Goal: Task Accomplishment & Management: Manage account settings

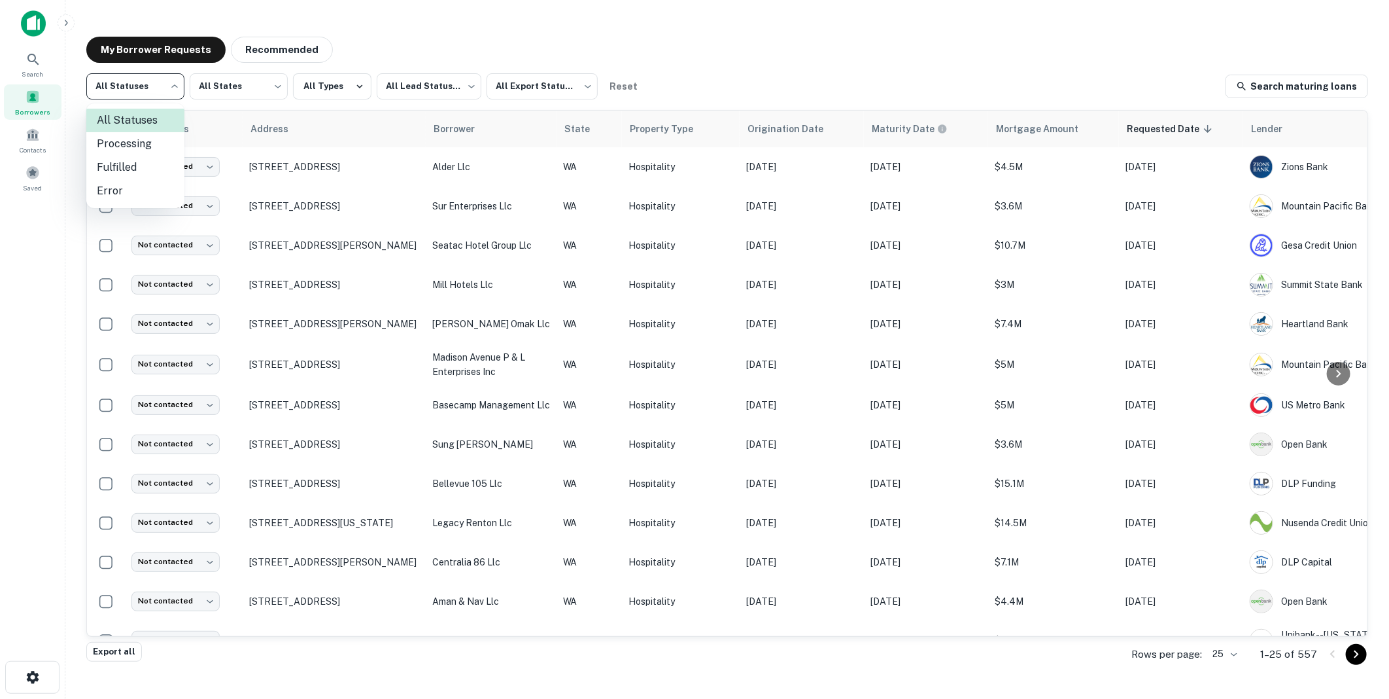
click at [175, 88] on body "Search Borrowers Contacts Saved My Borrower Requests Recommended All Statuses *…" at bounding box center [694, 349] width 1389 height 699
click at [218, 109] on div at bounding box center [694, 349] width 1389 height 699
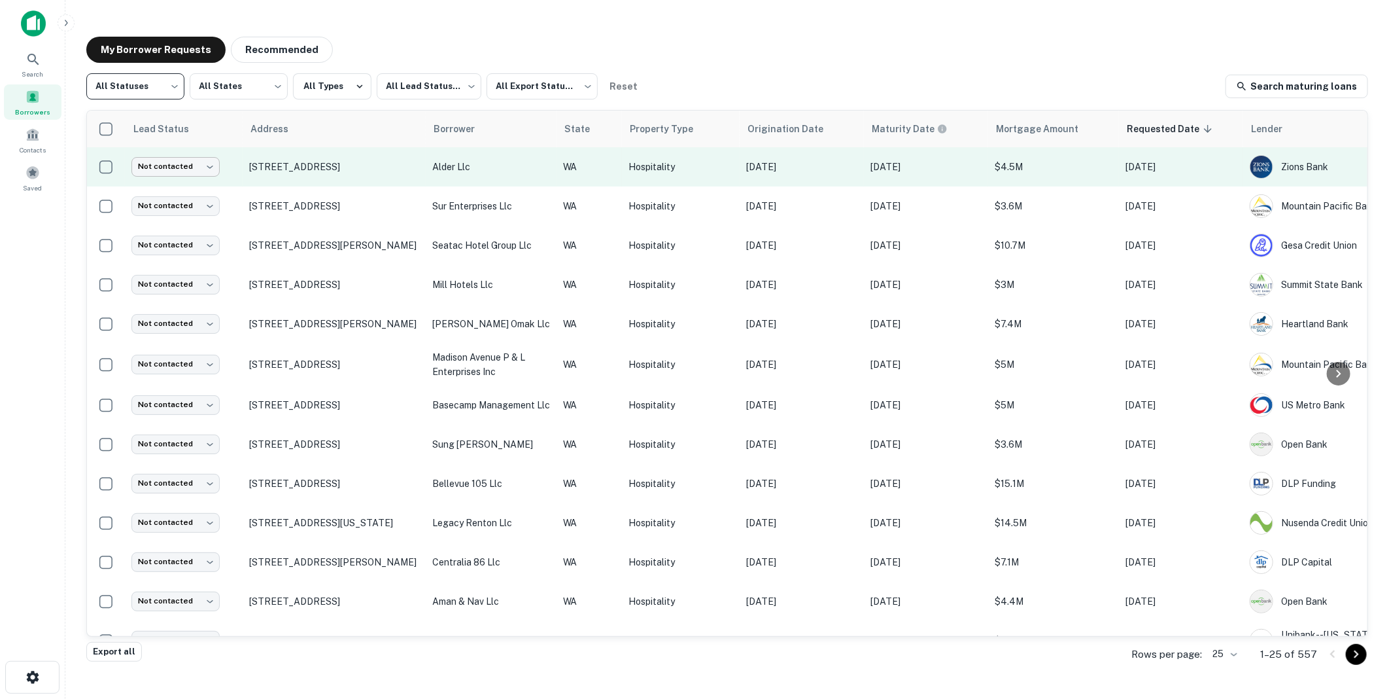
click at [211, 165] on body "Search Borrowers Contacts Saved My Borrower Requests Recommended All Statuses *…" at bounding box center [694, 349] width 1389 height 699
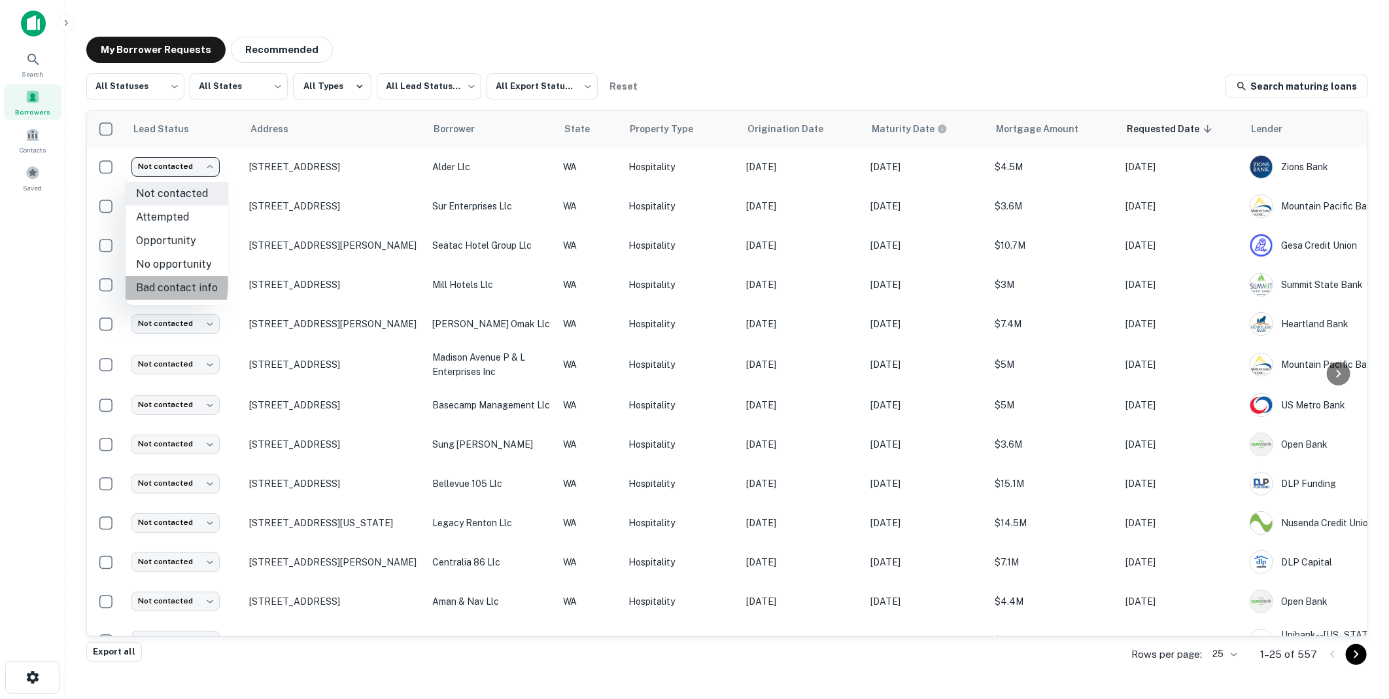
click at [160, 285] on li "Bad contact info" at bounding box center [177, 288] width 103 height 24
type input "**********"
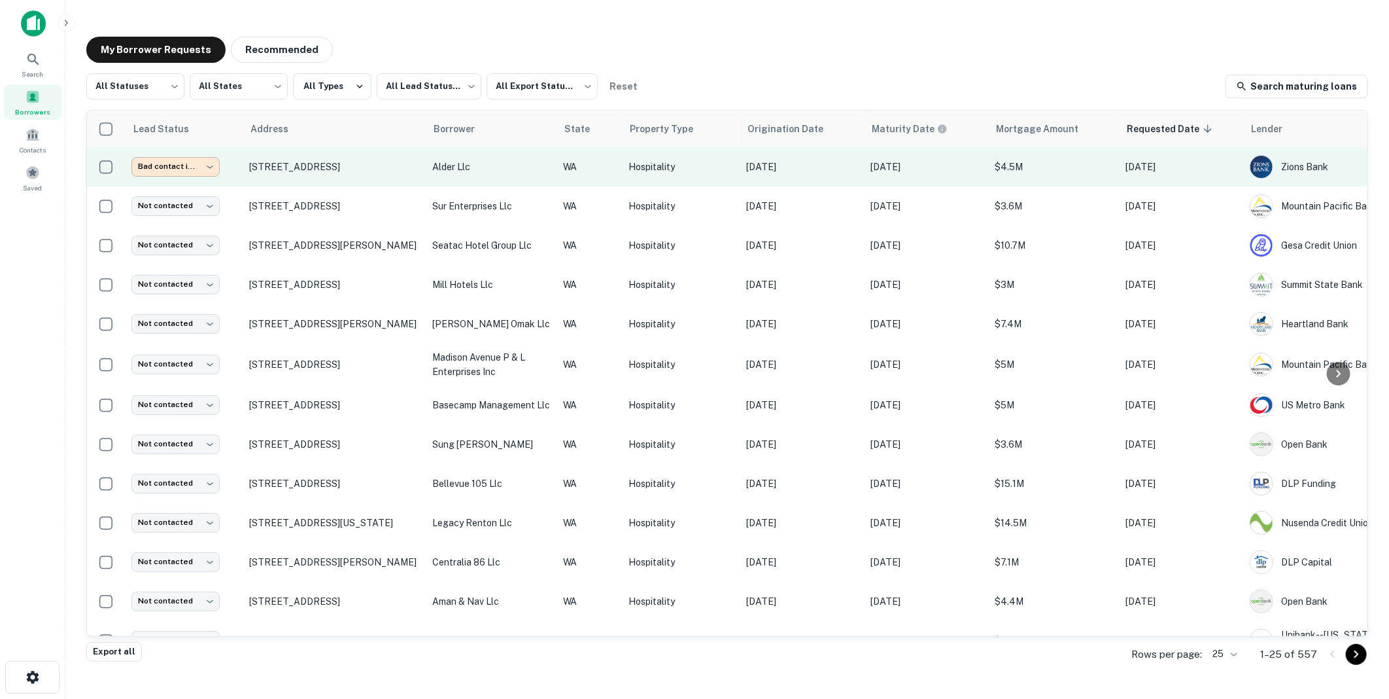
click at [210, 165] on body "**********" at bounding box center [694, 349] width 1389 height 699
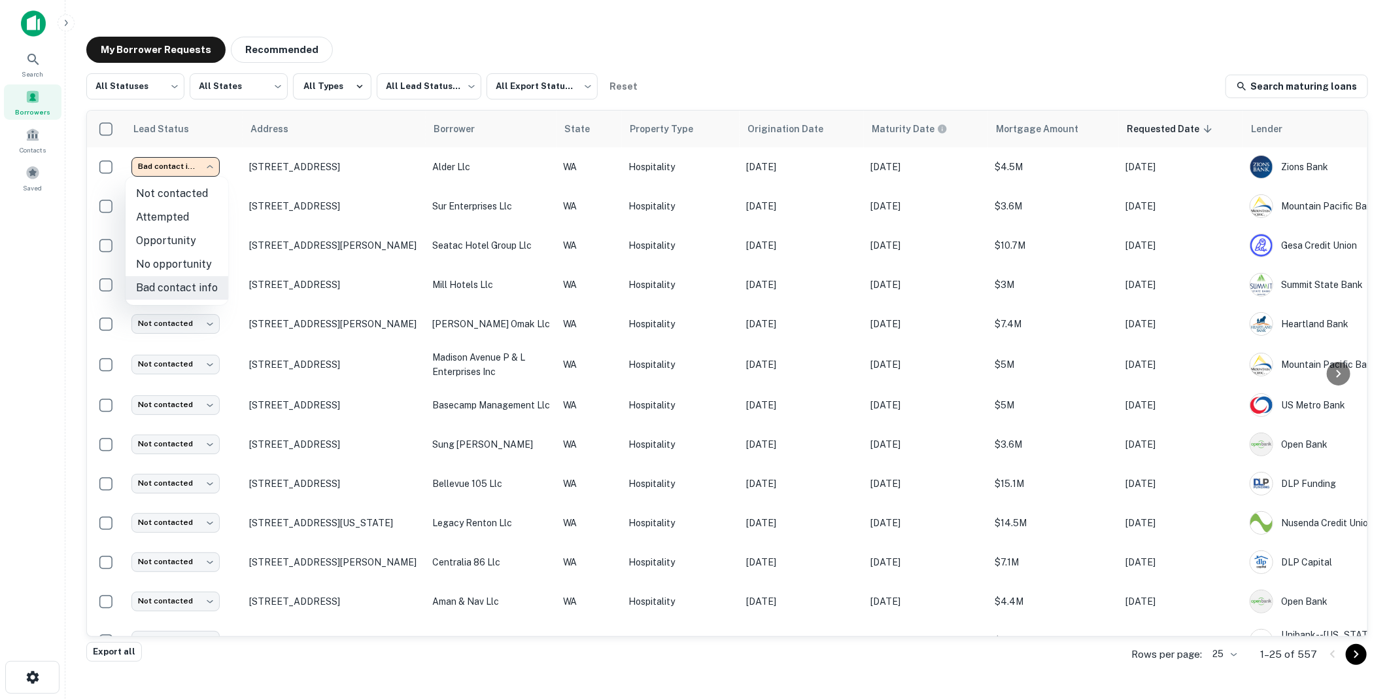
click at [188, 191] on li "Not contacted" at bounding box center [177, 194] width 103 height 24
type input "****"
click at [469, 86] on body "Search Borrowers Contacts Saved My Borrower Requests Recommended All Statuses *…" at bounding box center [694, 349] width 1389 height 699
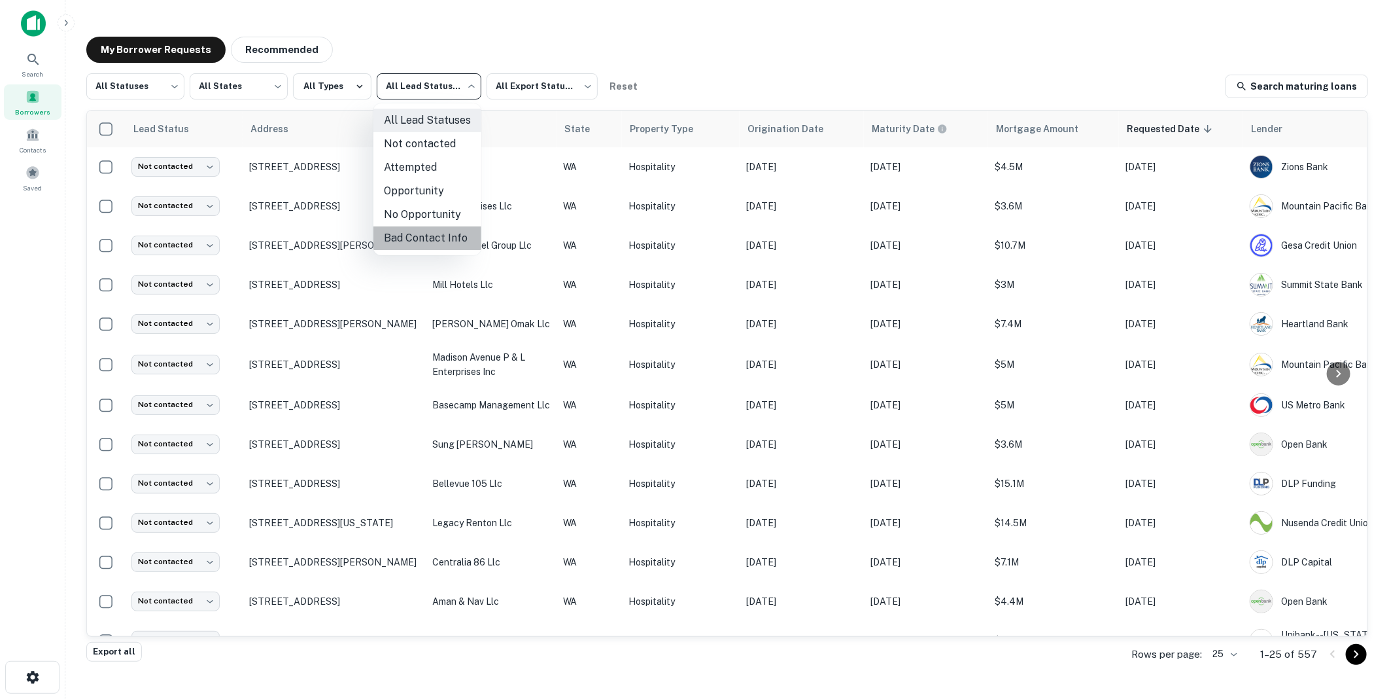
click at [414, 235] on li "Bad Contact Info" at bounding box center [428, 238] width 108 height 24
type input "**********"
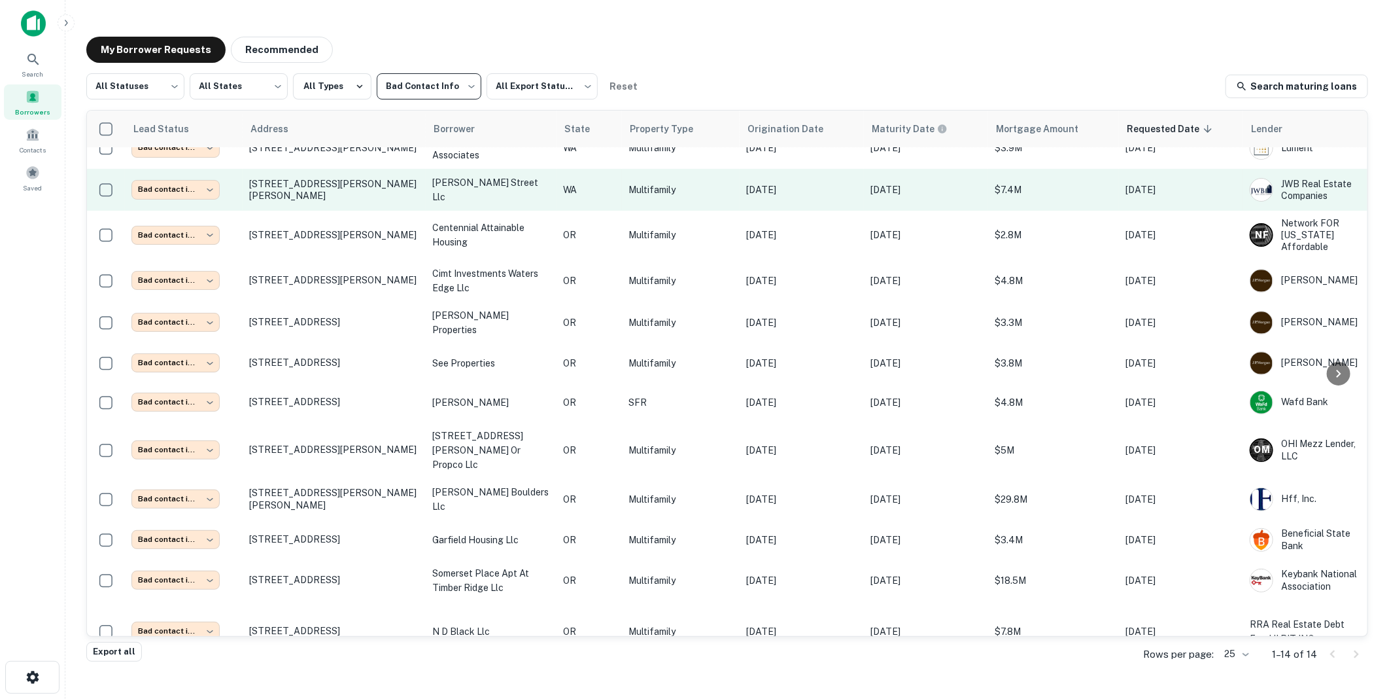
scroll to position [107, 0]
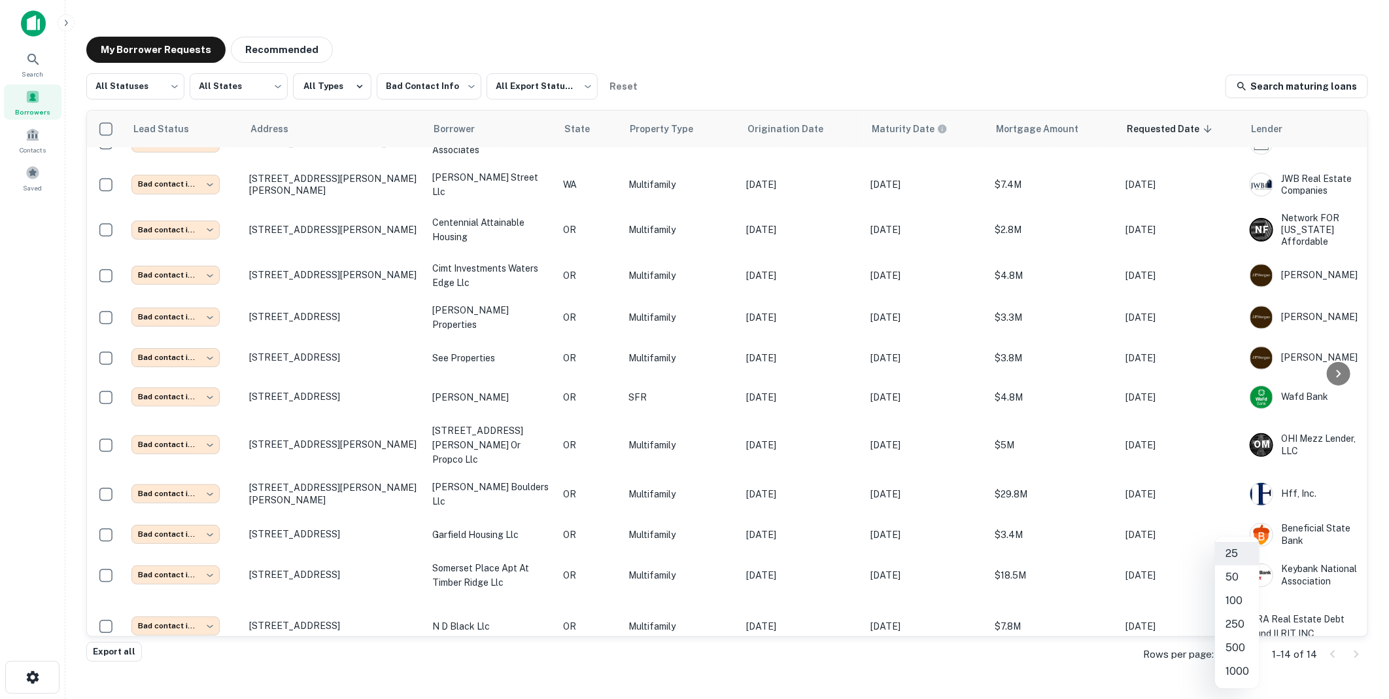
click at [1245, 650] on body "**********" at bounding box center [694, 349] width 1389 height 699
click at [1232, 646] on li "500" at bounding box center [1237, 648] width 44 height 24
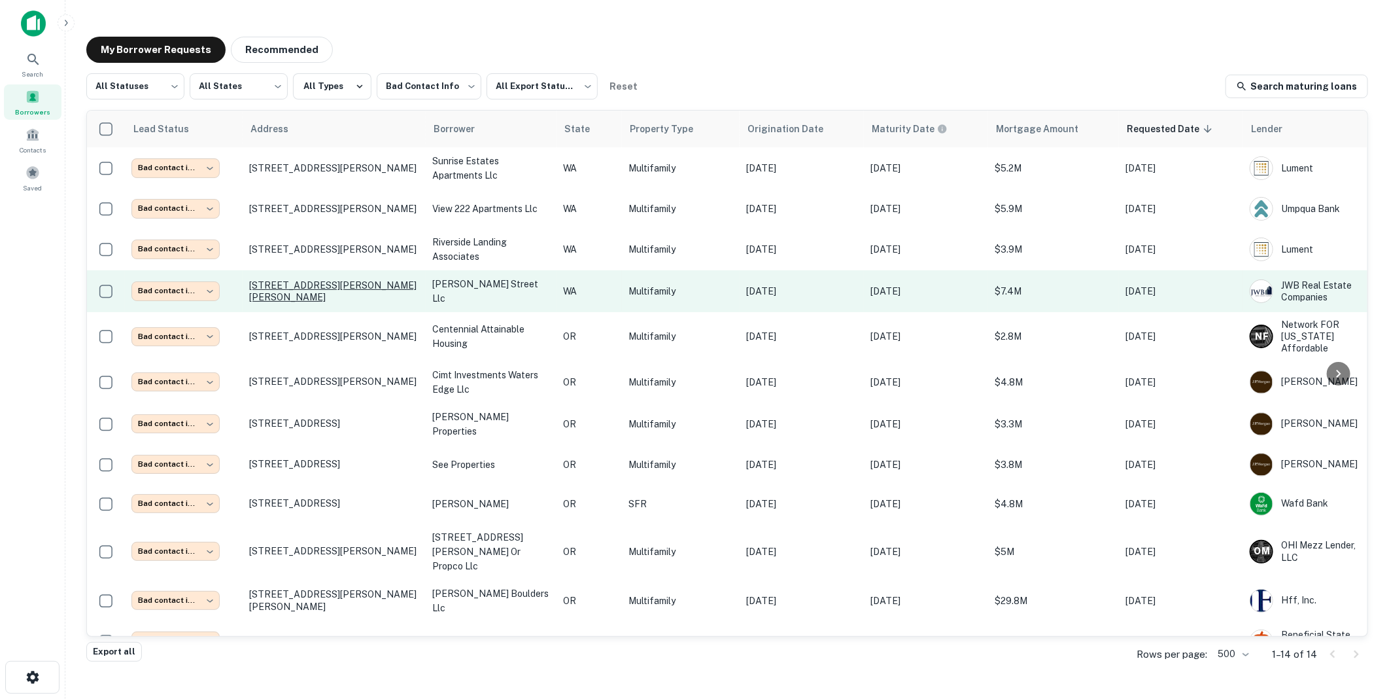
click at [397, 290] on p "[STREET_ADDRESS][PERSON_NAME][PERSON_NAME]" at bounding box center [334, 291] width 170 height 24
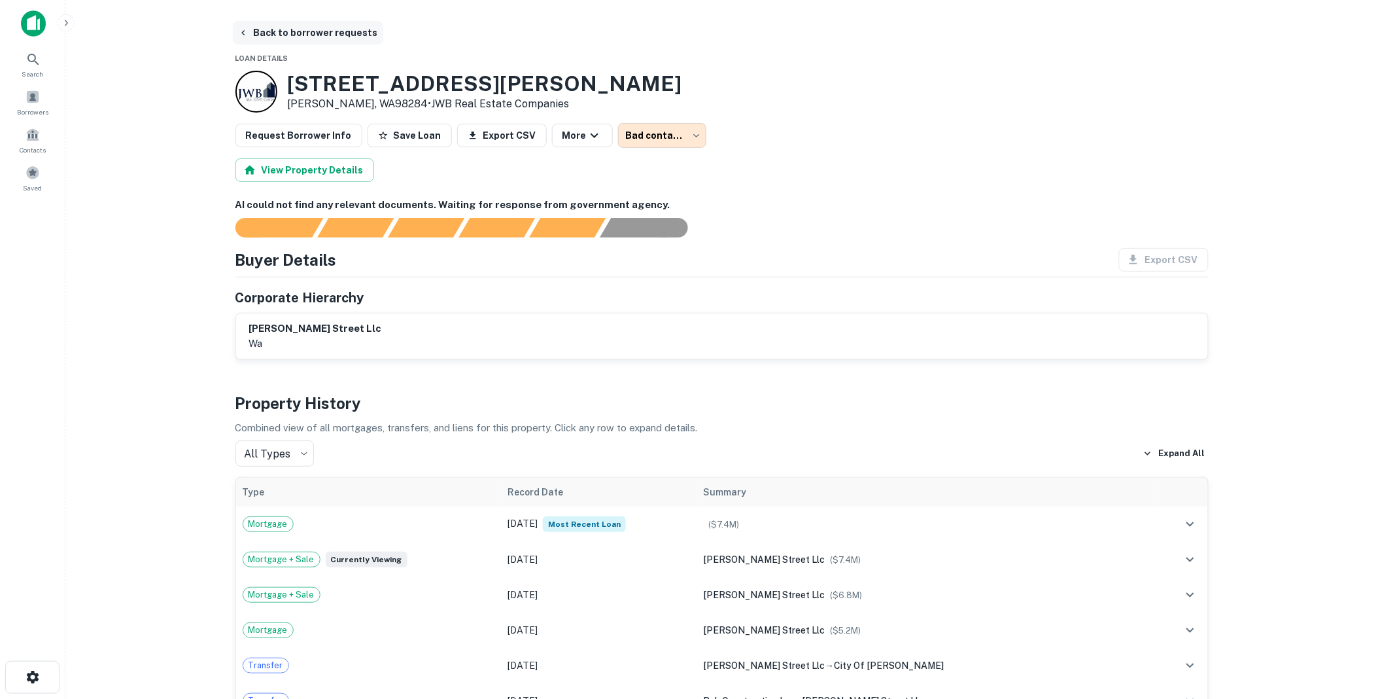
click at [331, 33] on button "Back to borrower requests" at bounding box center [308, 33] width 150 height 24
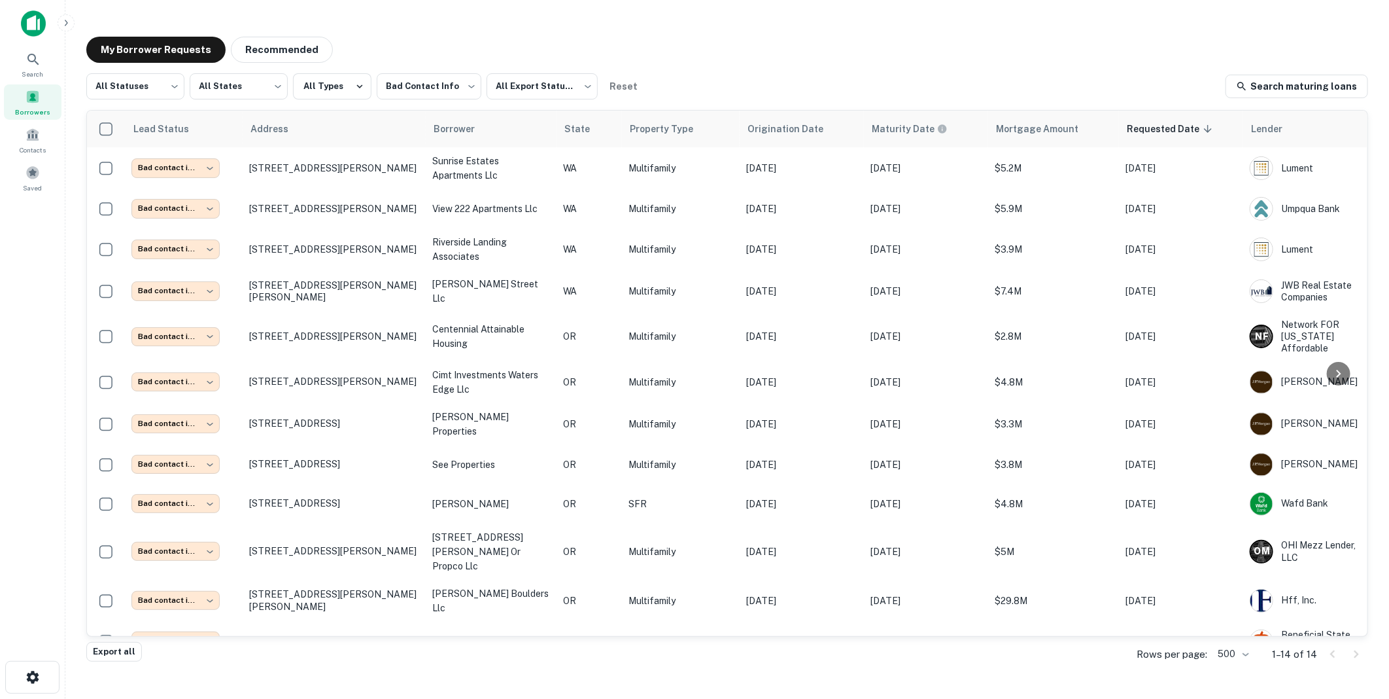
click at [263, 26] on div "**********" at bounding box center [727, 340] width 1303 height 629
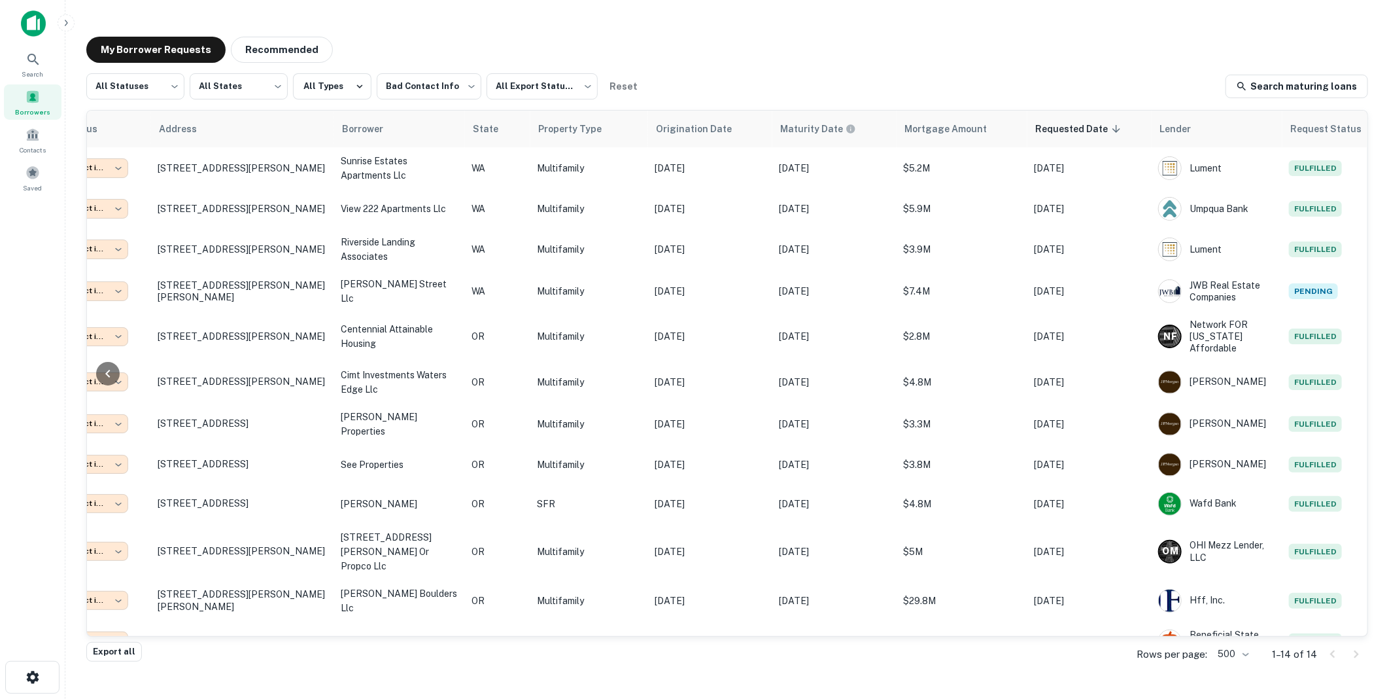
scroll to position [0, 114]
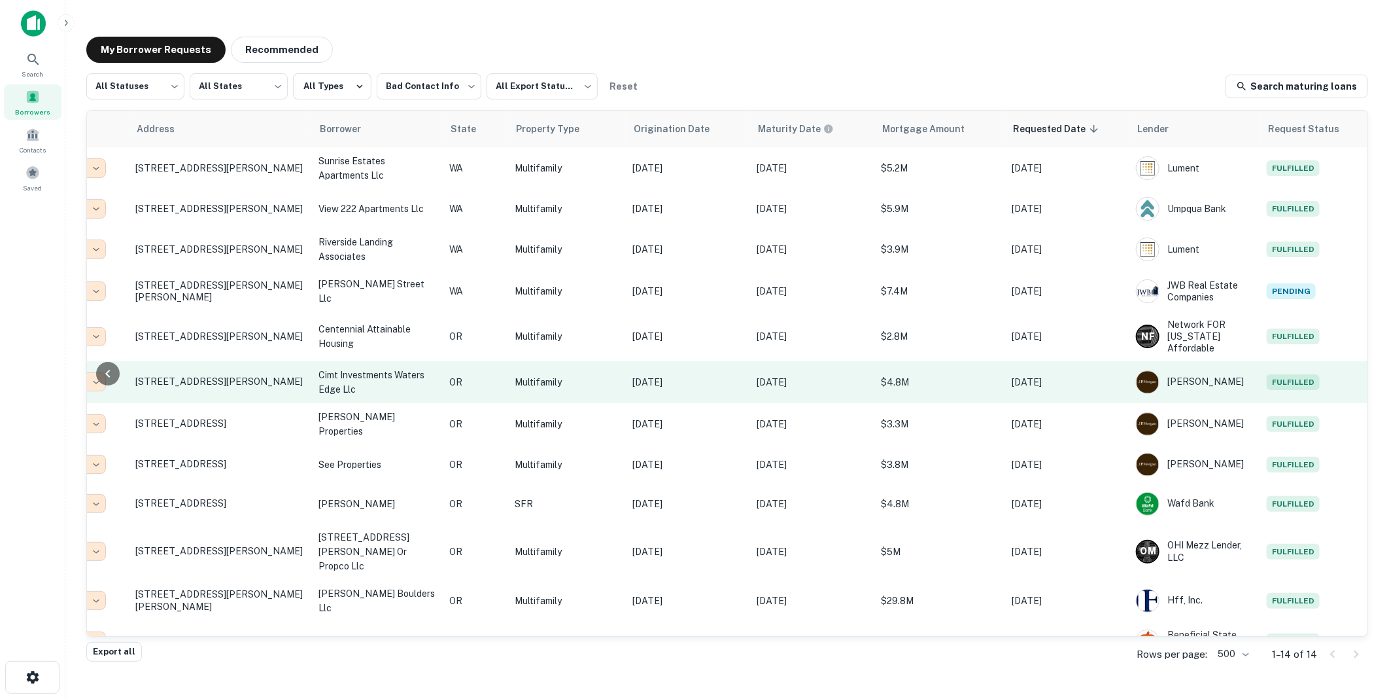
click at [345, 368] on p "cimt investments waters edge llc" at bounding box center [378, 382] width 118 height 29
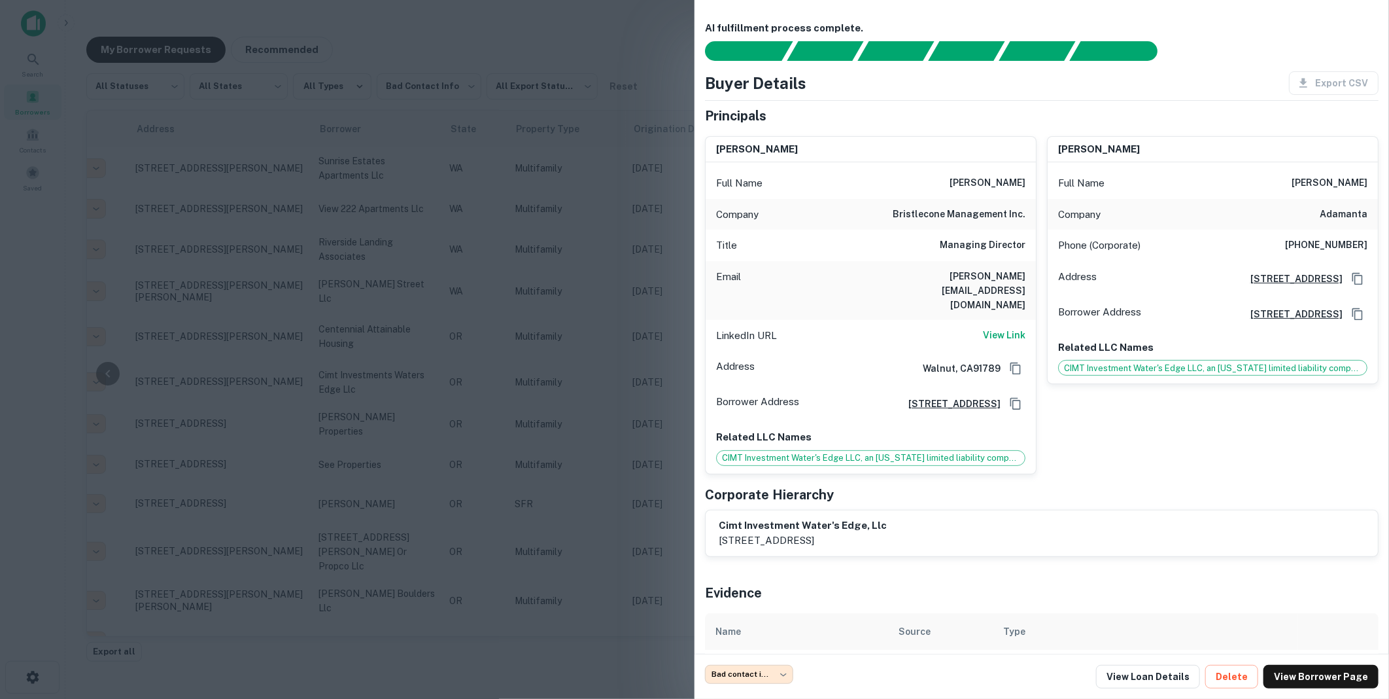
click at [553, 39] on div at bounding box center [694, 349] width 1389 height 699
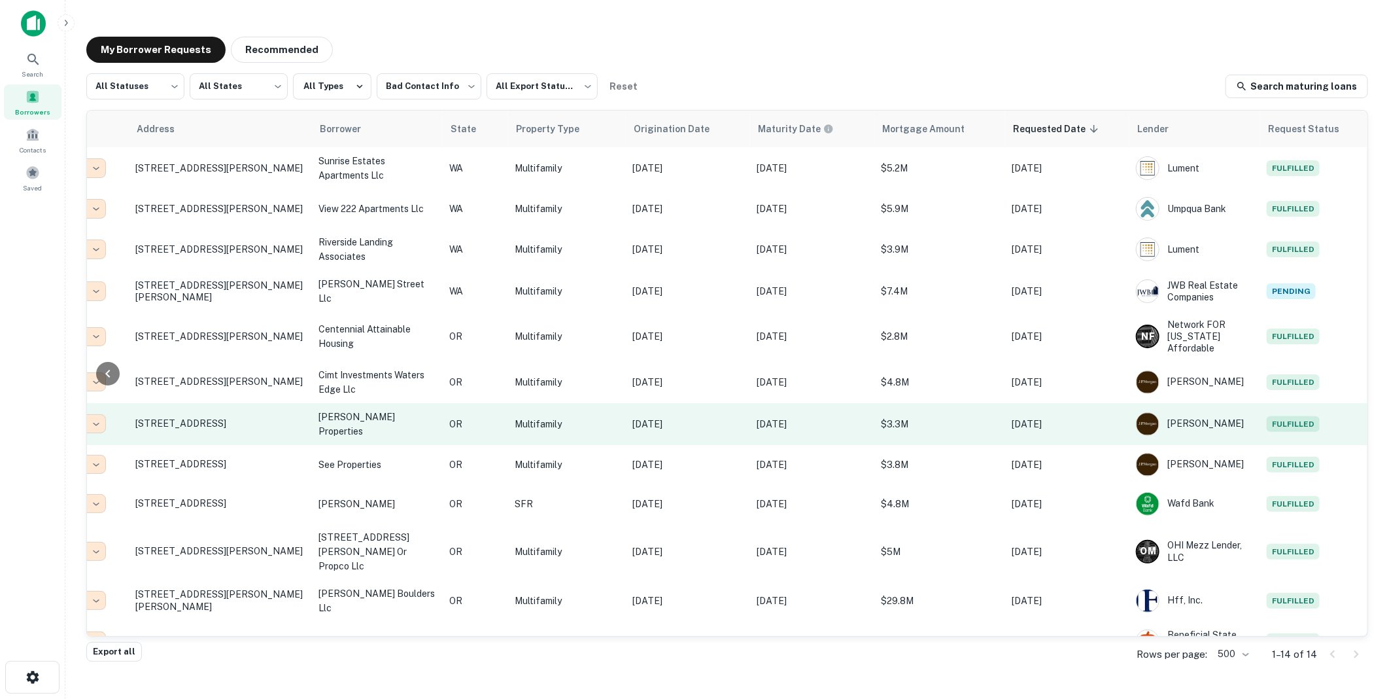
click at [352, 413] on p "[PERSON_NAME] properties" at bounding box center [378, 423] width 118 height 29
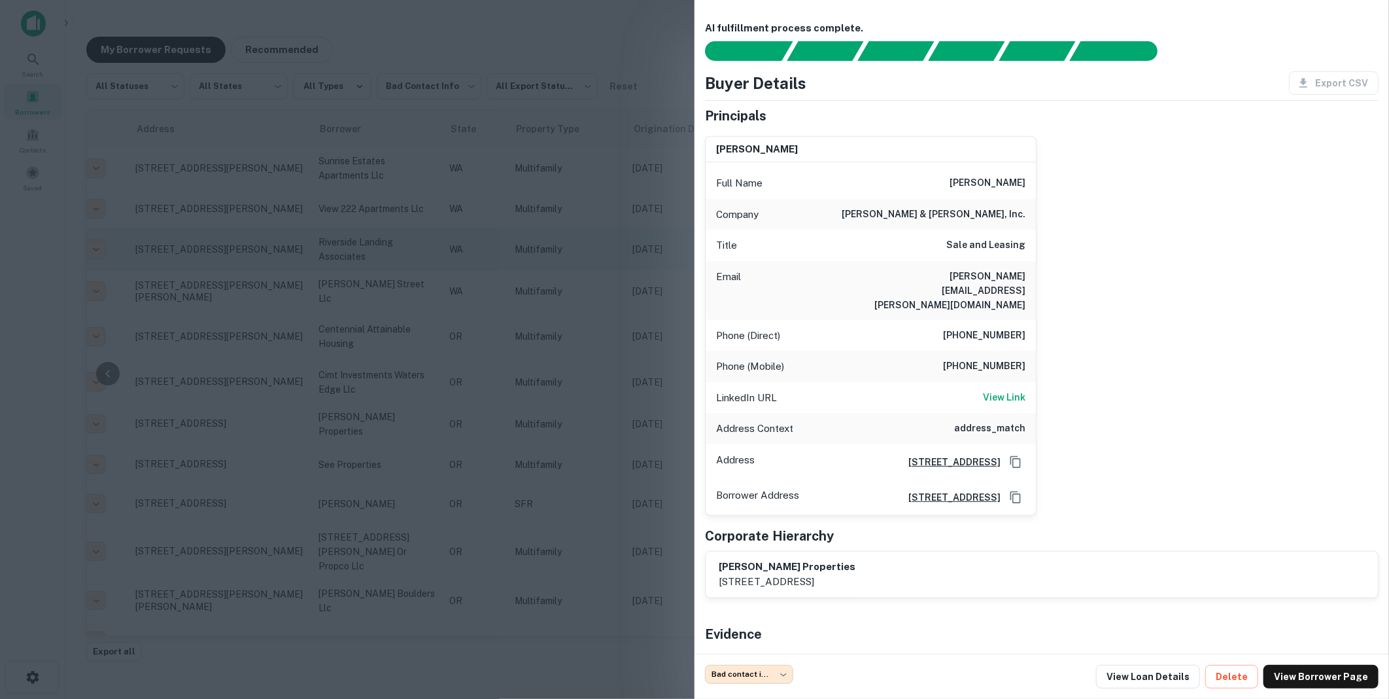
drag, startPoint x: 305, startPoint y: 288, endPoint x: 318, endPoint y: 269, distance: 23.2
click at [305, 288] on div at bounding box center [694, 349] width 1389 height 699
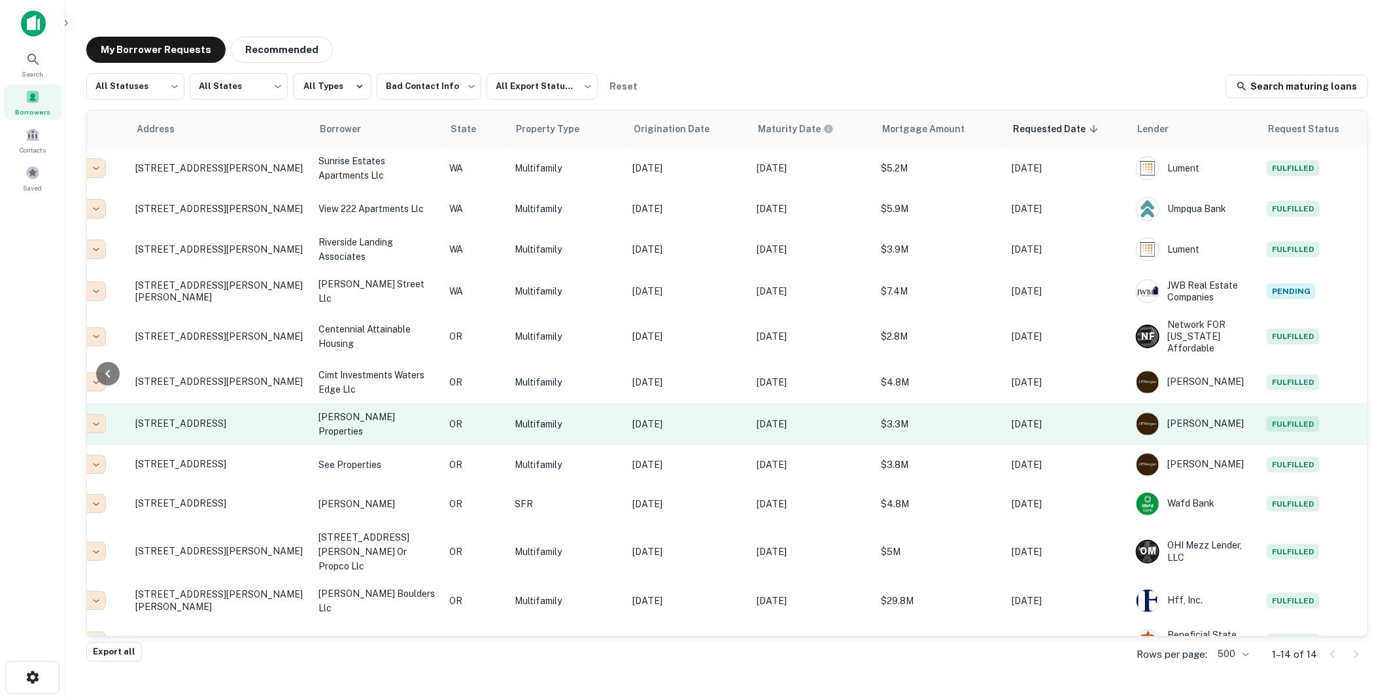
click at [393, 411] on p "[PERSON_NAME] properties" at bounding box center [378, 423] width 118 height 29
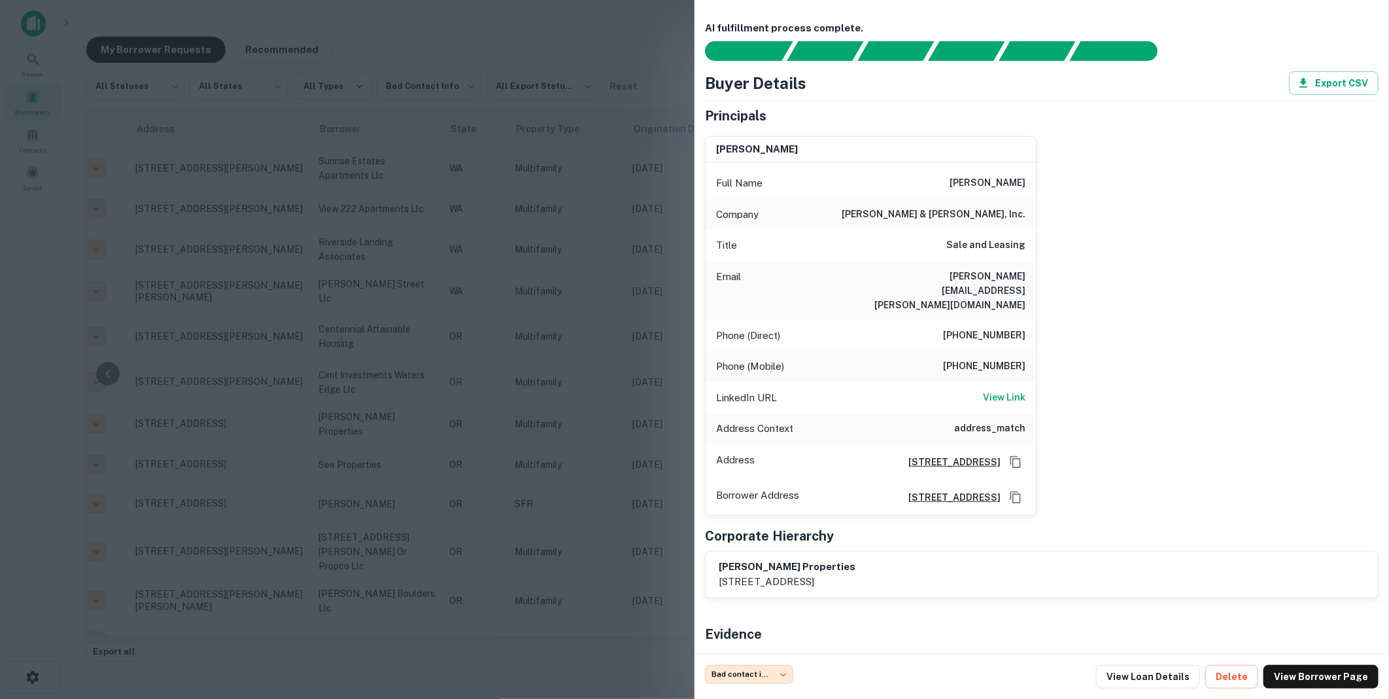
click at [612, 373] on div at bounding box center [694, 349] width 1389 height 699
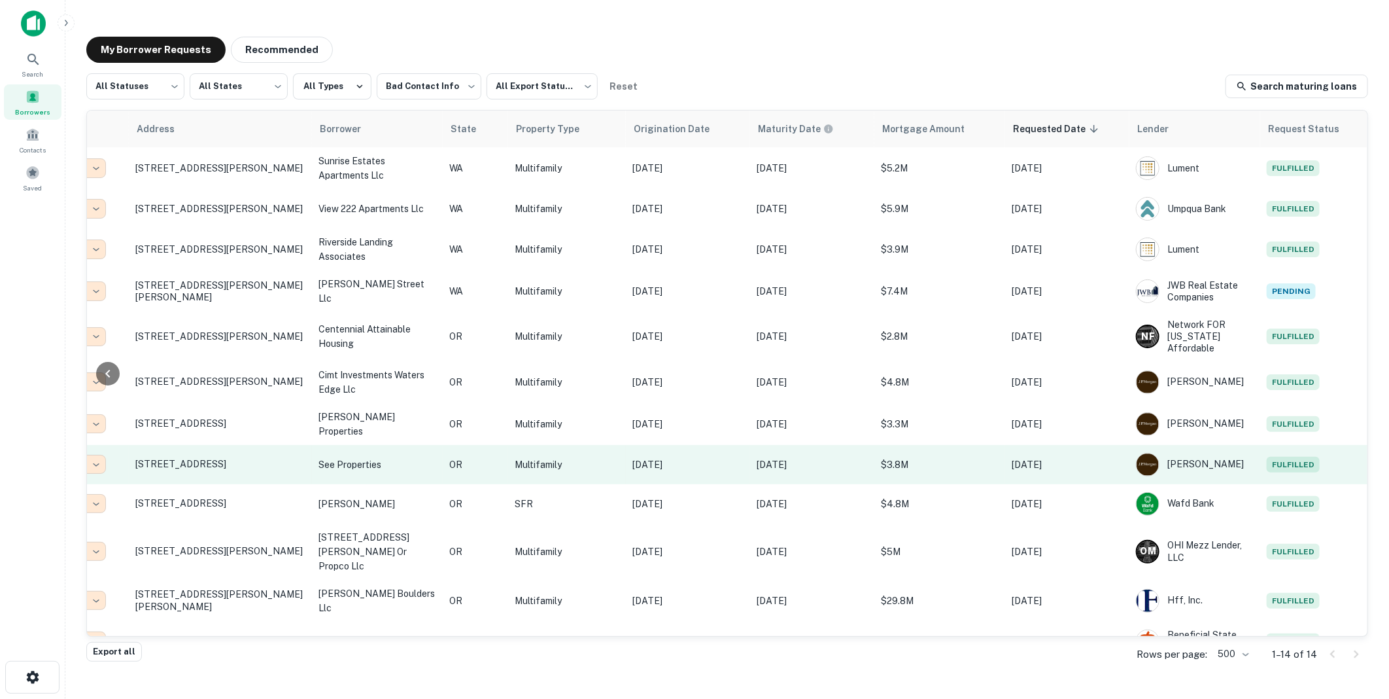
click at [408, 457] on p "see properties" at bounding box center [378, 464] width 118 height 14
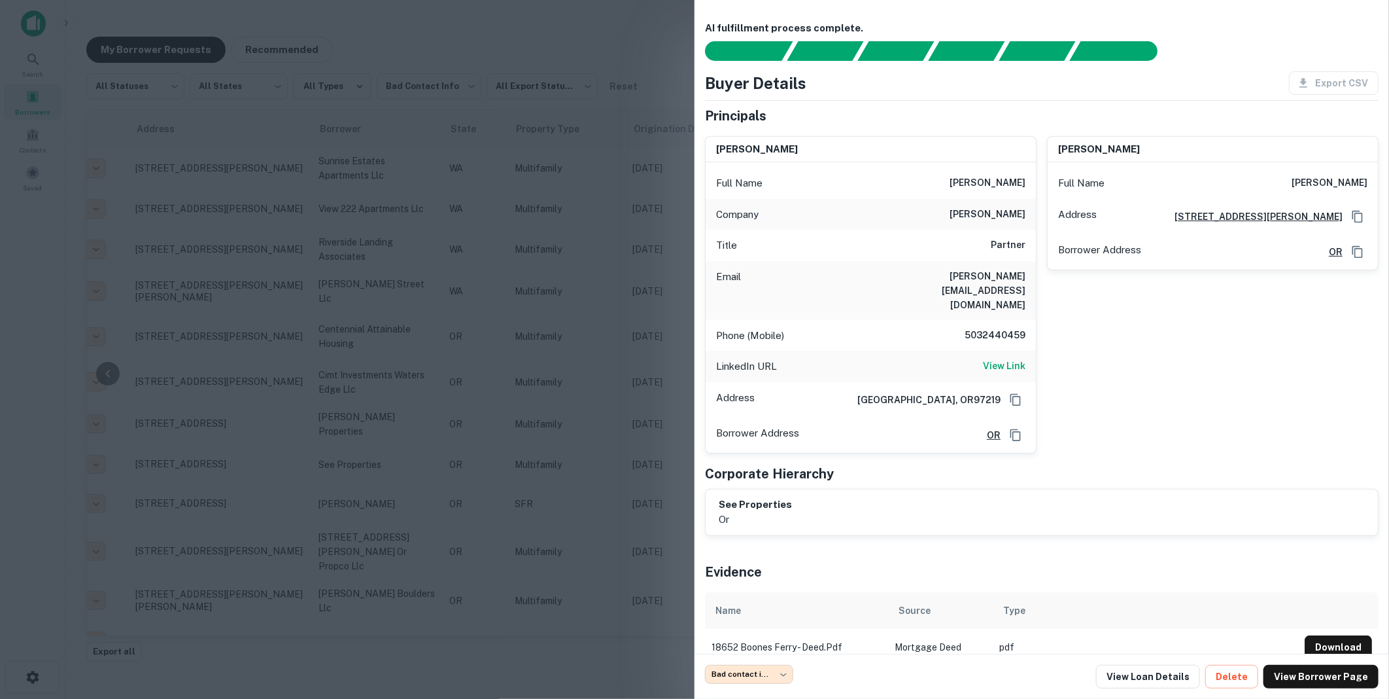
click at [544, 406] on div at bounding box center [694, 349] width 1389 height 699
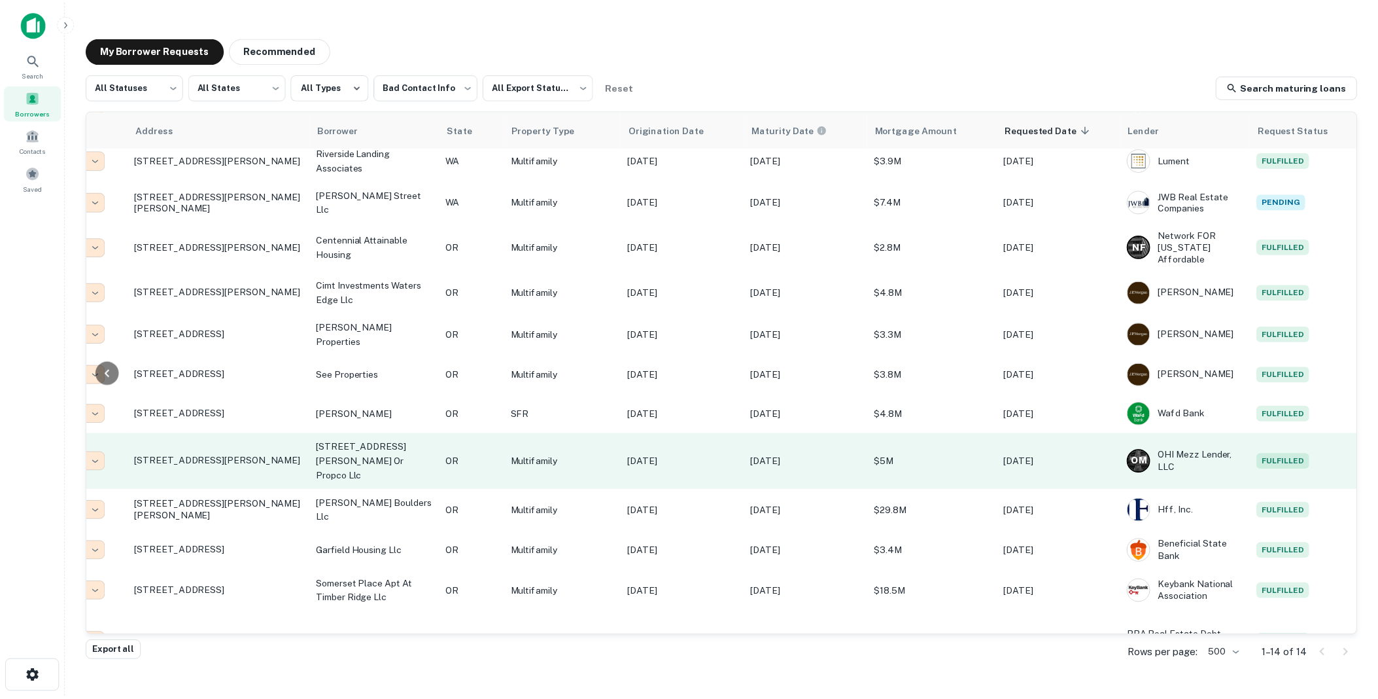
scroll to position [107, 114]
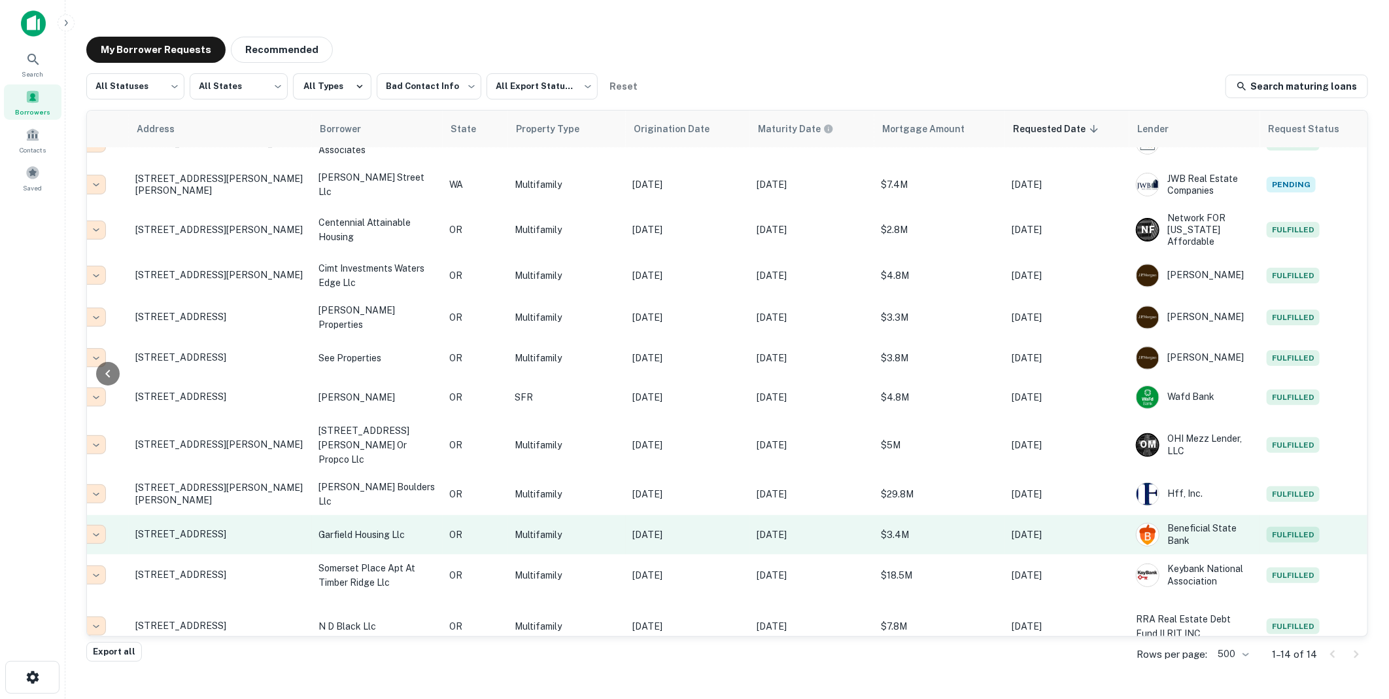
click at [378, 527] on p "garfield housing llc" at bounding box center [378, 534] width 118 height 14
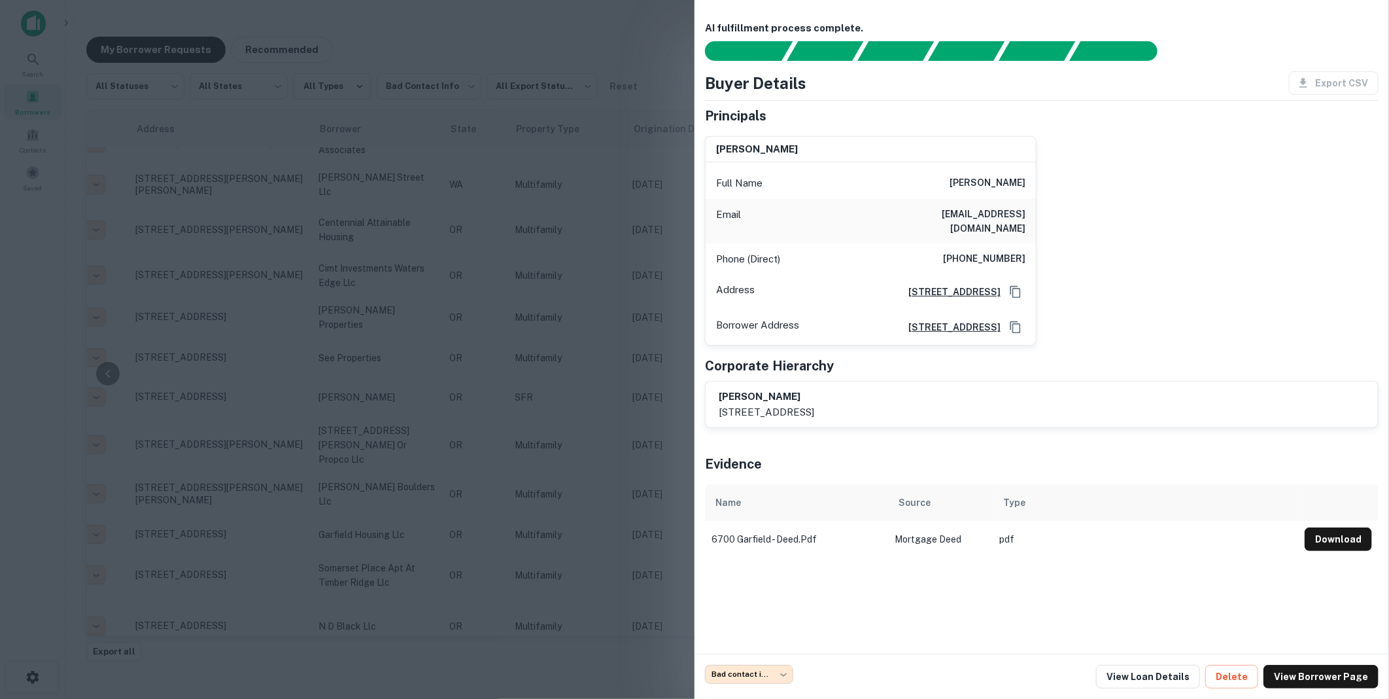
click at [587, 404] on div at bounding box center [694, 349] width 1389 height 699
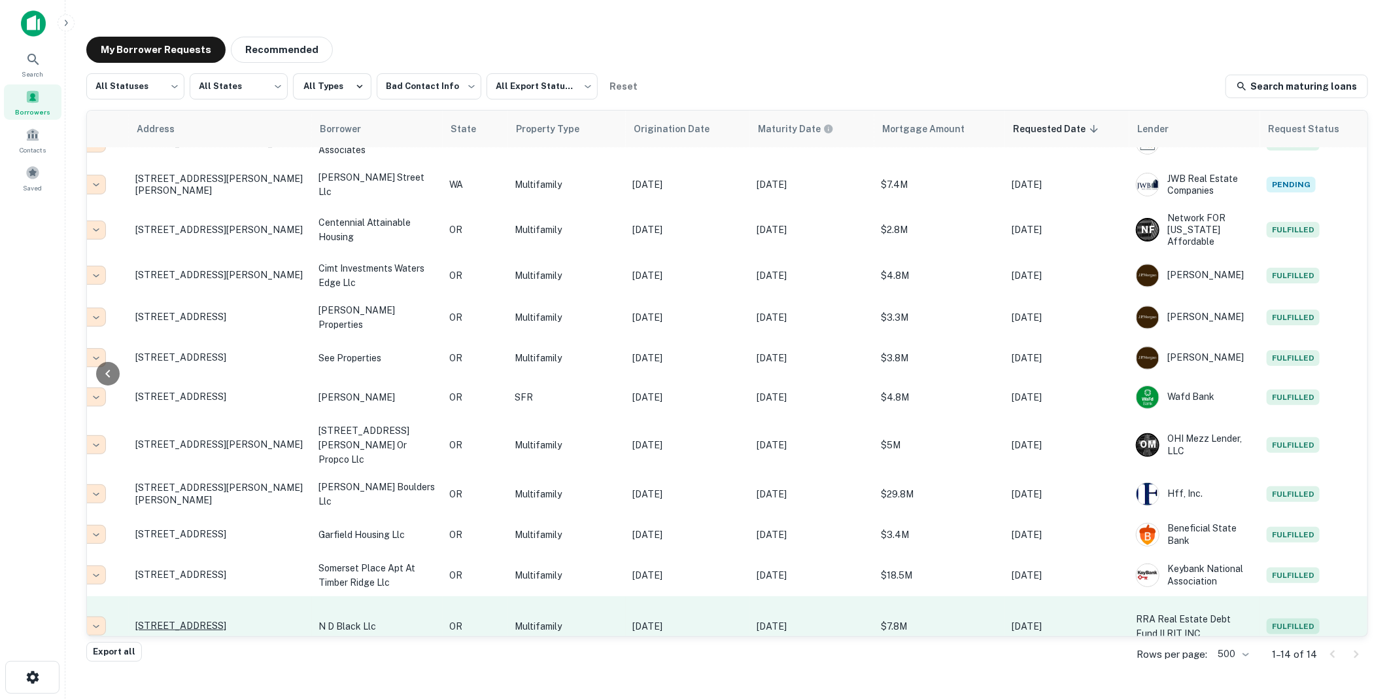
click at [196, 619] on p "[STREET_ADDRESS]" at bounding box center [220, 625] width 170 height 12
